Goal: Navigation & Orientation: Find specific page/section

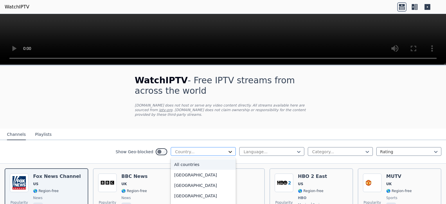
click at [229, 151] on icon at bounding box center [230, 152] width 3 height 2
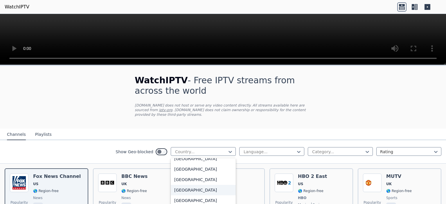
click at [186, 185] on div "[GEOGRAPHIC_DATA]" at bounding box center [203, 190] width 65 height 10
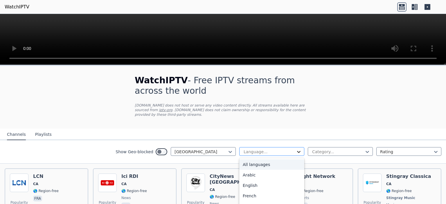
click at [296, 149] on icon at bounding box center [299, 152] width 6 height 6
click at [266, 180] on div "English" at bounding box center [271, 185] width 65 height 10
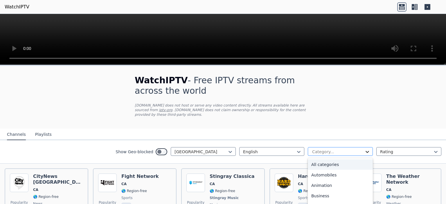
click at [365, 149] on icon at bounding box center [368, 152] width 6 height 6
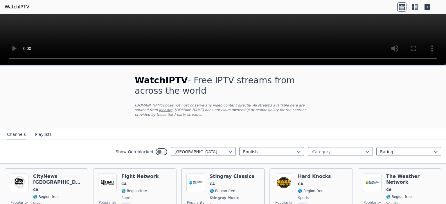
click at [426, 156] on div "Show Geo-blocked [GEOGRAPHIC_DATA] English Category... Rating" at bounding box center [223, 152] width 446 height 24
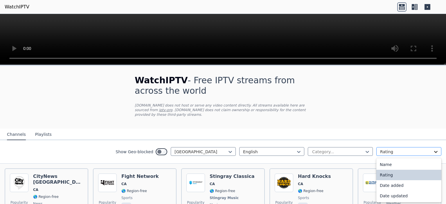
click at [435, 151] on icon at bounding box center [436, 152] width 3 height 2
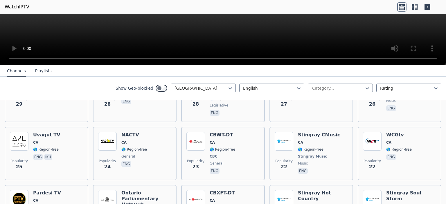
scroll to position [852, 0]
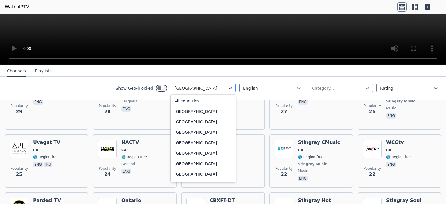
click at [228, 87] on icon at bounding box center [231, 88] width 6 height 6
click at [206, 100] on div "All countries" at bounding box center [203, 101] width 65 height 10
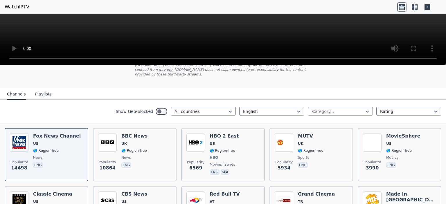
scroll to position [29, 0]
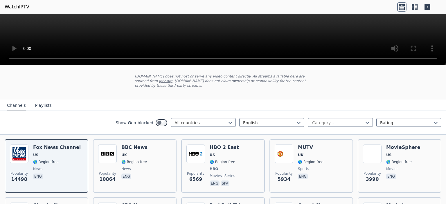
click at [428, 8] on icon at bounding box center [428, 7] width 6 height 6
